Goal: Check status: Check status

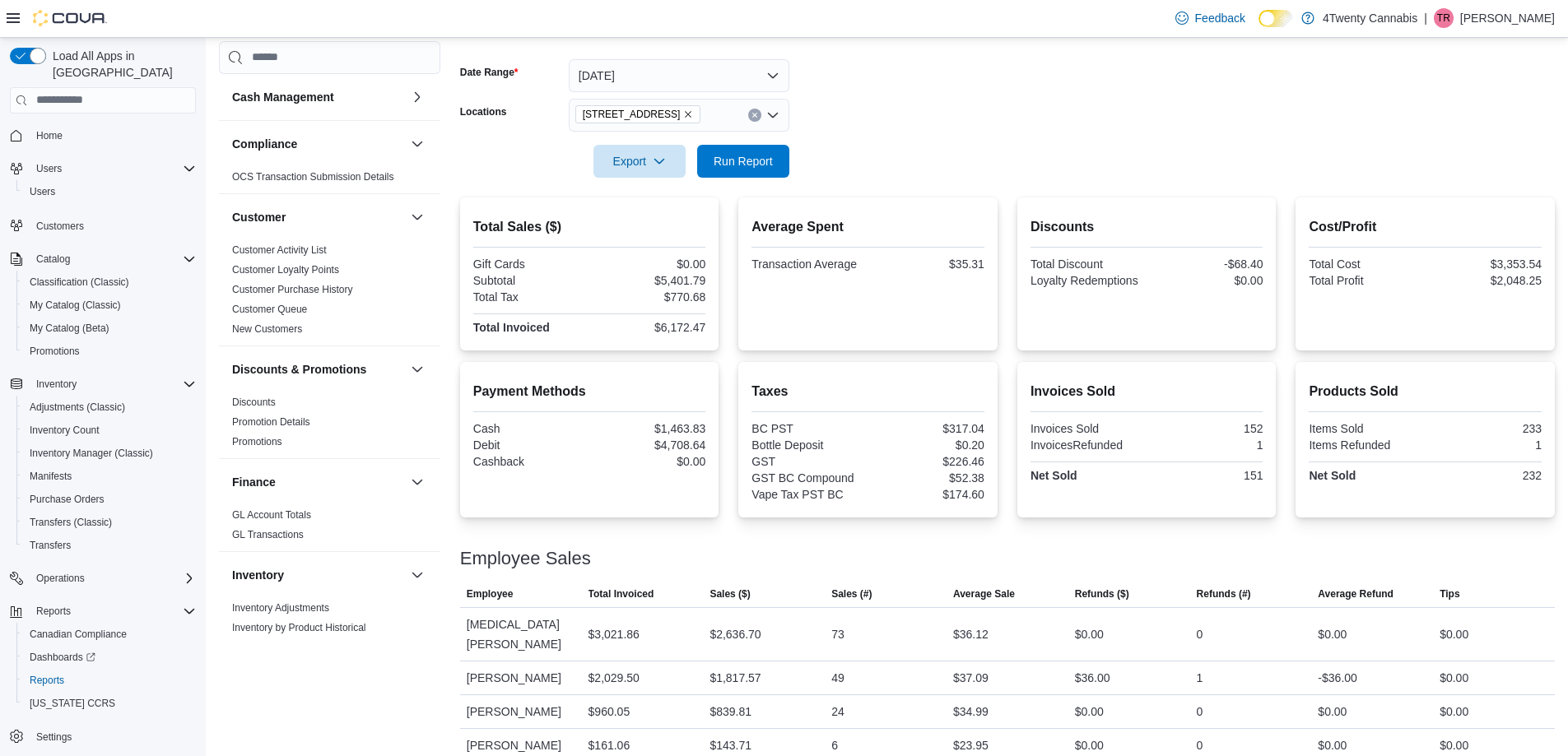
scroll to position [973, 0]
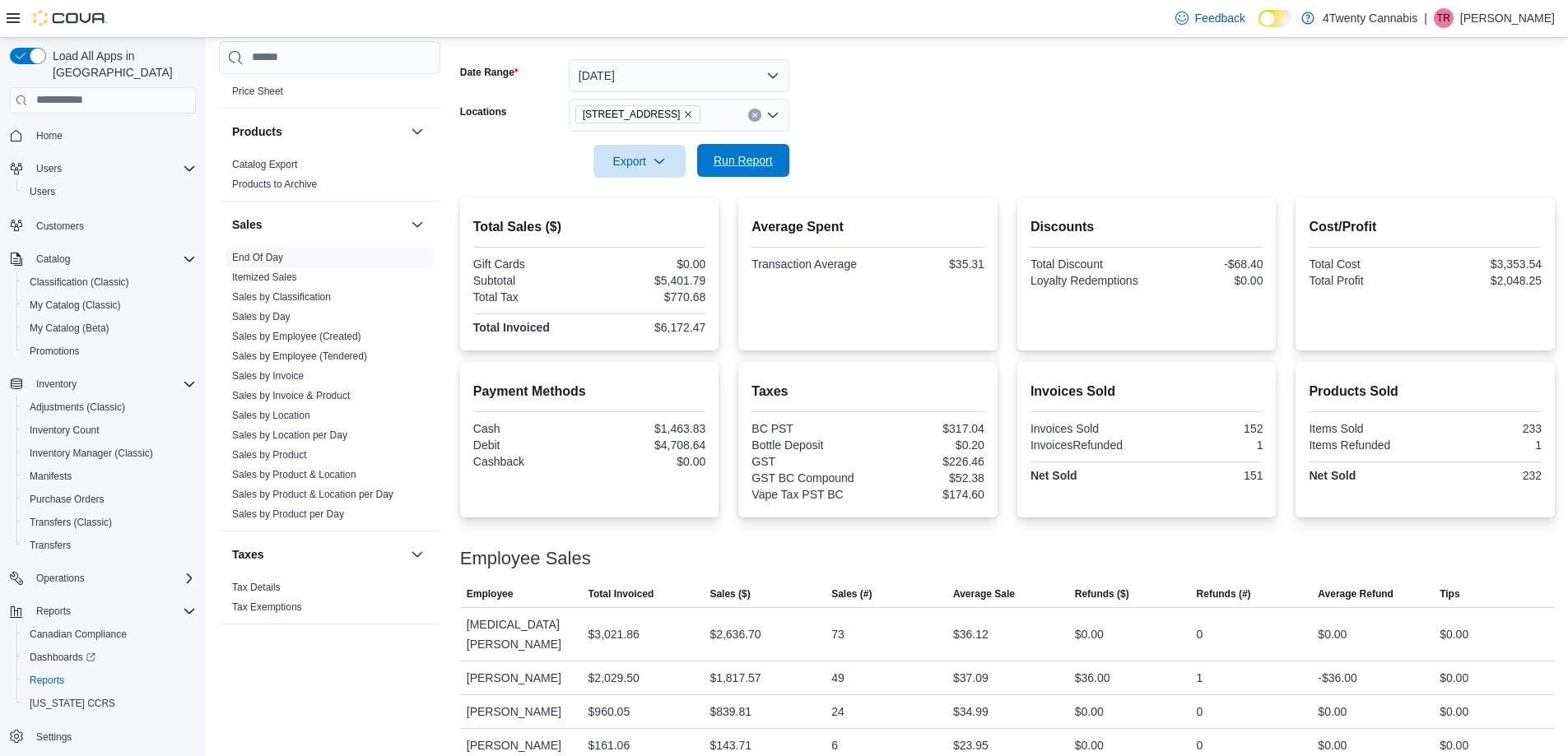
click at [774, 150] on span "Run Report" at bounding box center [743, 161] width 72 height 33
click at [753, 155] on span "Run Report" at bounding box center [743, 160] width 59 height 16
click at [745, 155] on span "Run Report" at bounding box center [743, 160] width 59 height 16
click at [730, 164] on span "Run Report" at bounding box center [743, 160] width 59 height 16
click at [768, 147] on span "Run Report" at bounding box center [743, 161] width 72 height 33
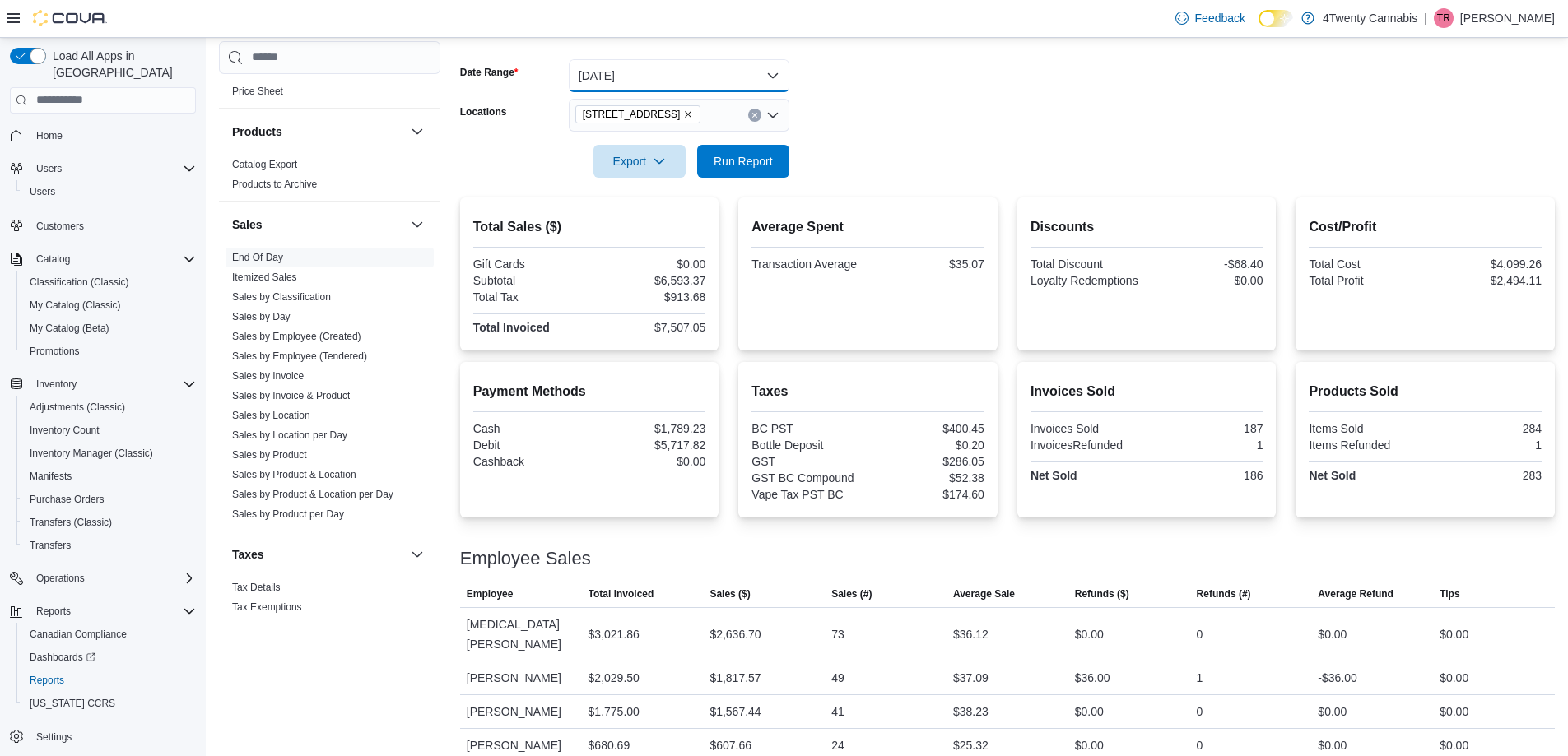
click at [780, 70] on button "[DATE]" at bounding box center [679, 76] width 221 height 33
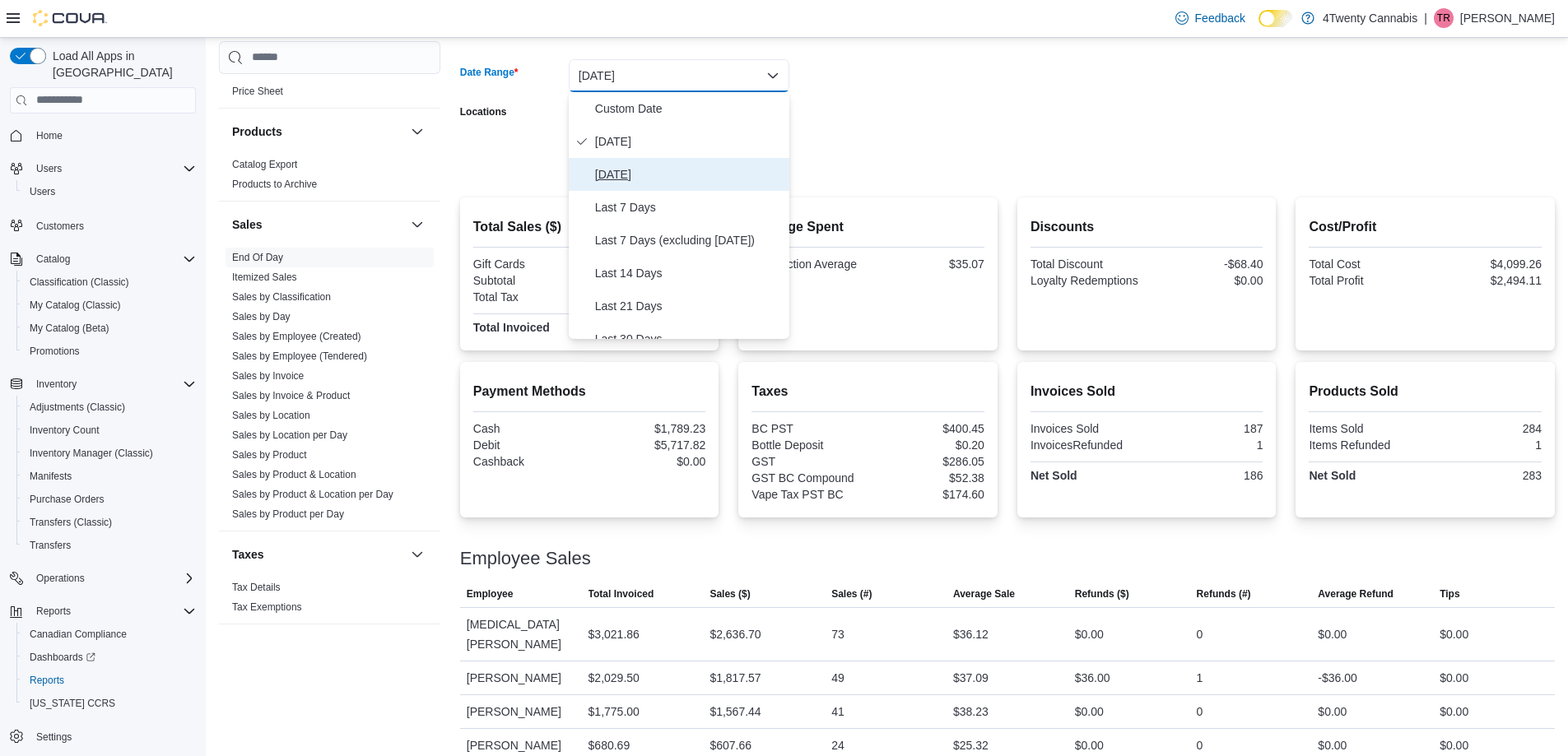
click at [662, 168] on span "[DATE]" at bounding box center [689, 174] width 187 height 20
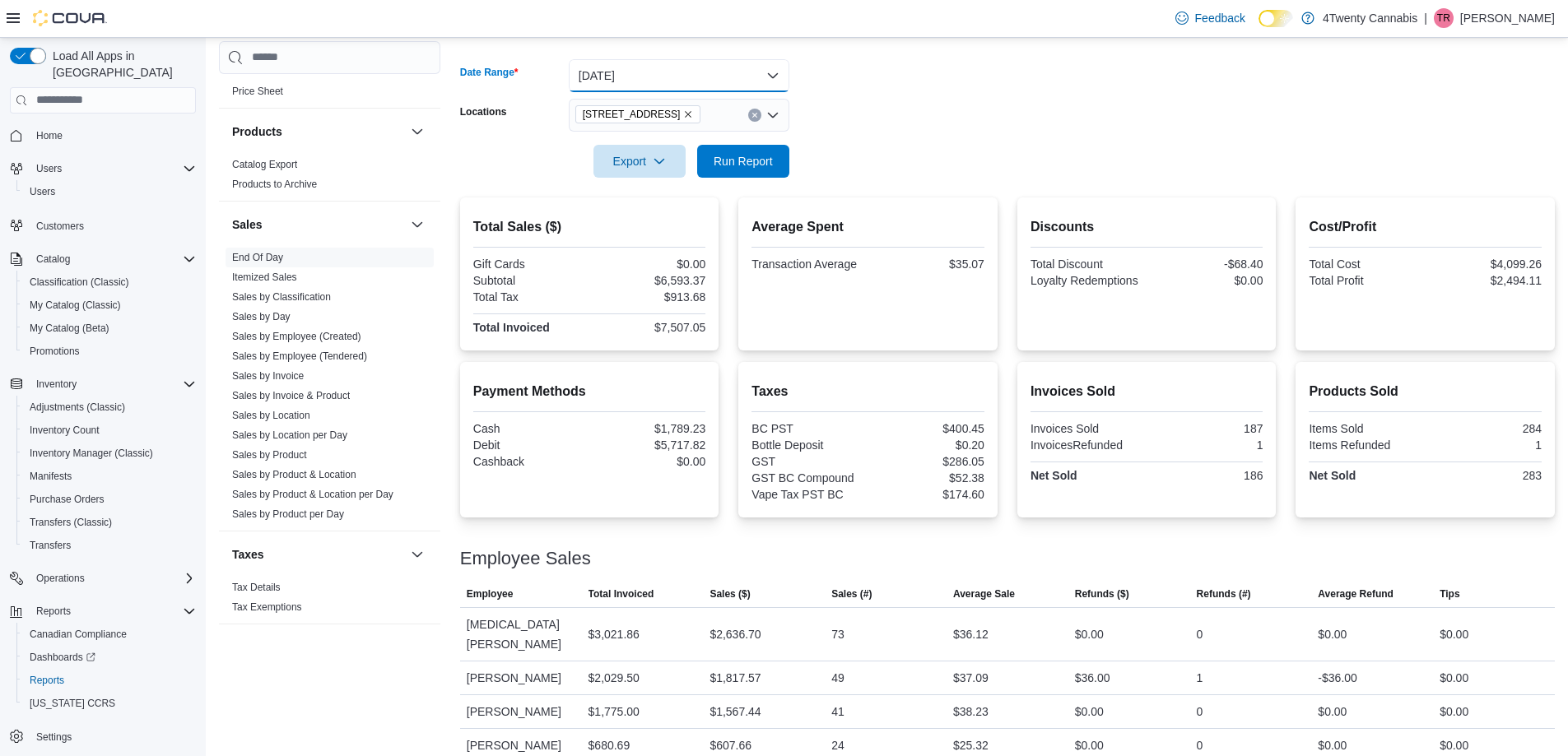
click at [776, 64] on button "[DATE]" at bounding box center [679, 76] width 221 height 33
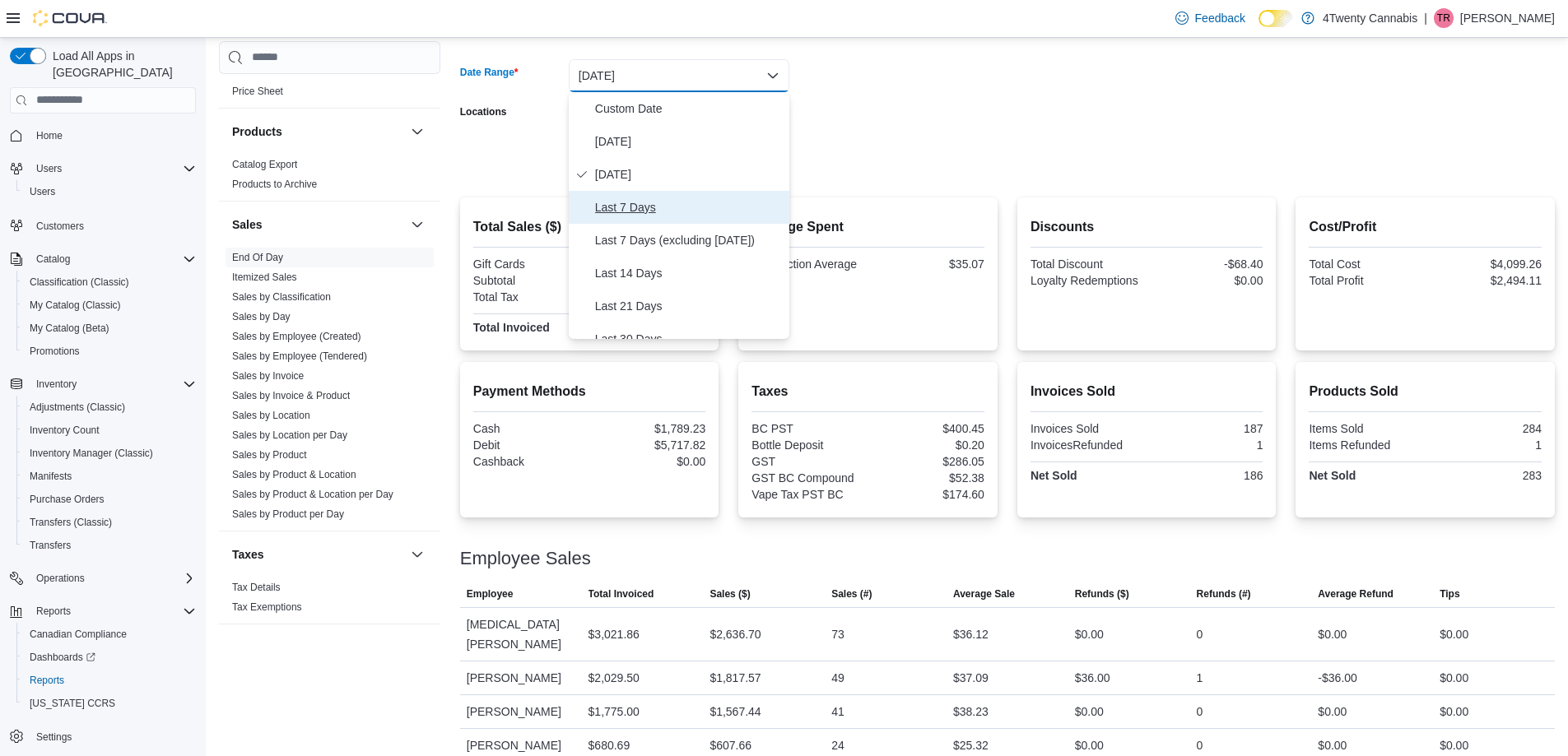
click at [634, 201] on span "Last 7 Days" at bounding box center [689, 207] width 187 height 20
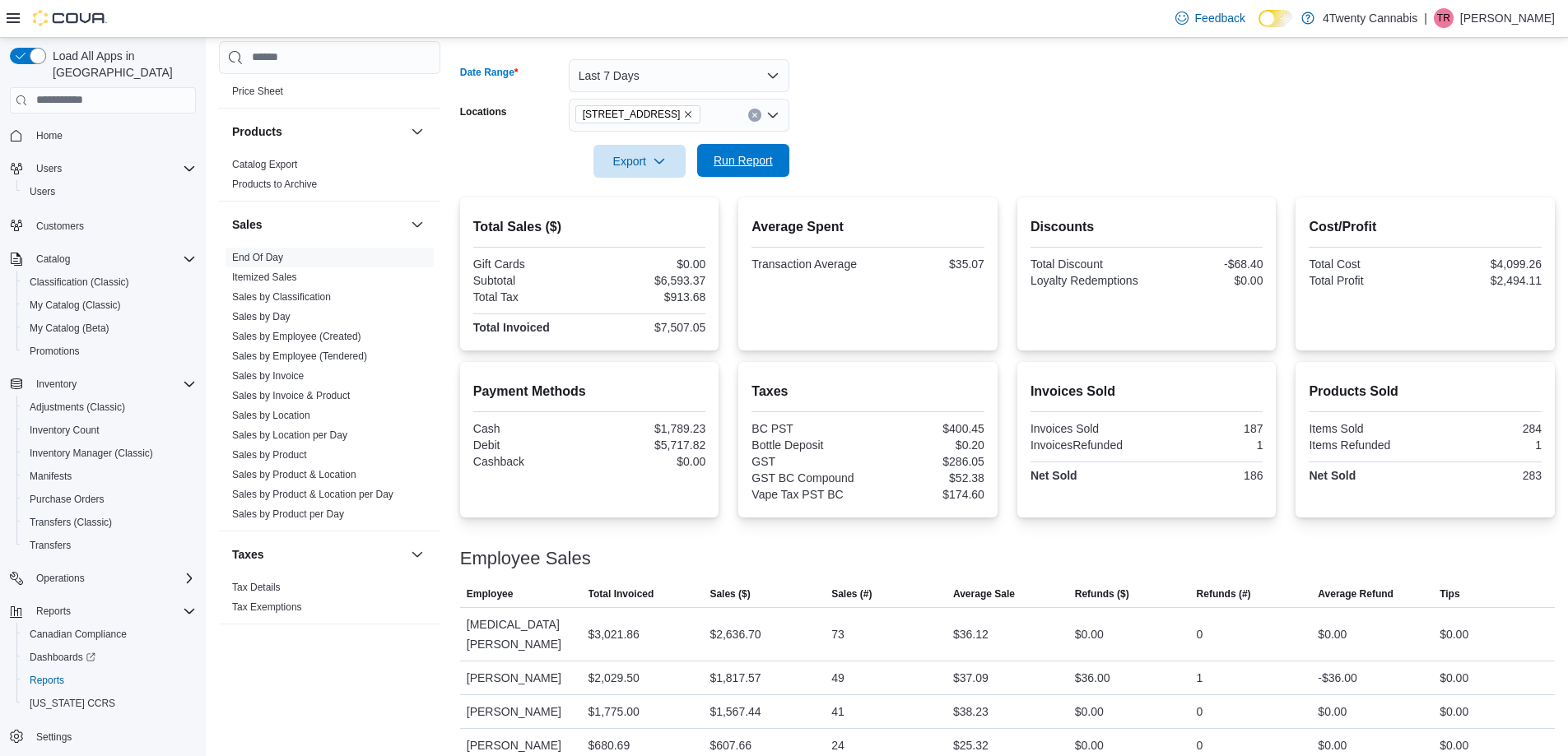
click at [748, 149] on span "Run Report" at bounding box center [743, 161] width 72 height 33
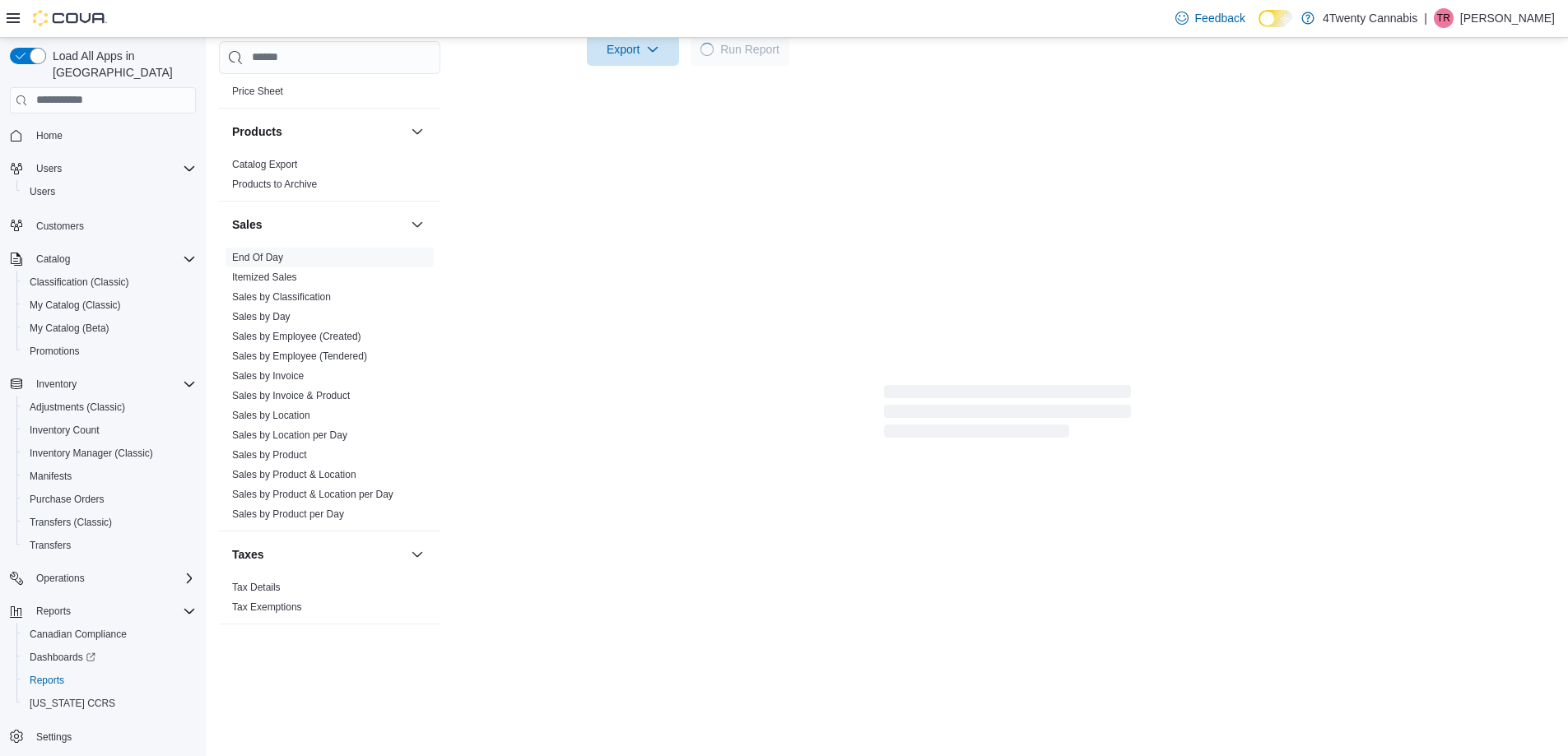
scroll to position [335, 0]
